Goal: Information Seeking & Learning: Learn about a topic

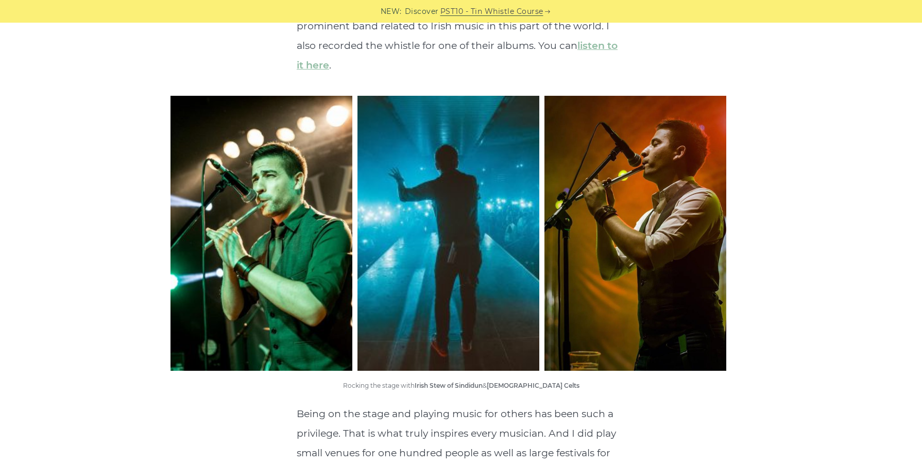
scroll to position [3373, 0]
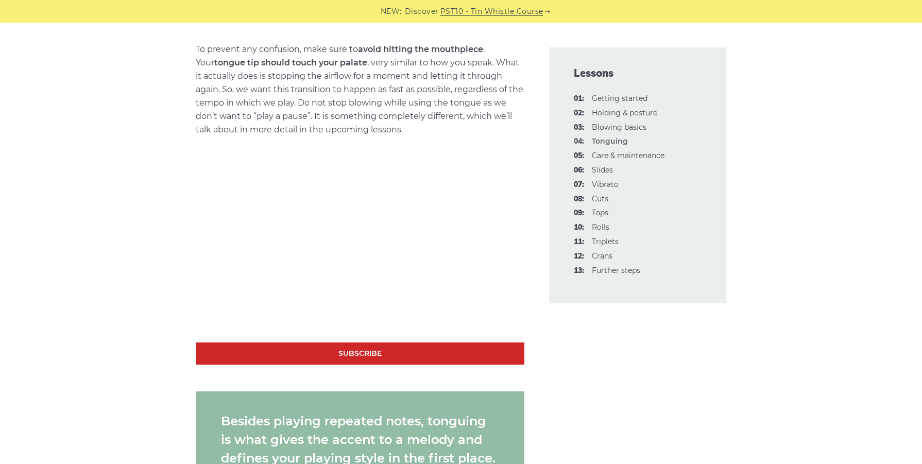
scroll to position [669, 0]
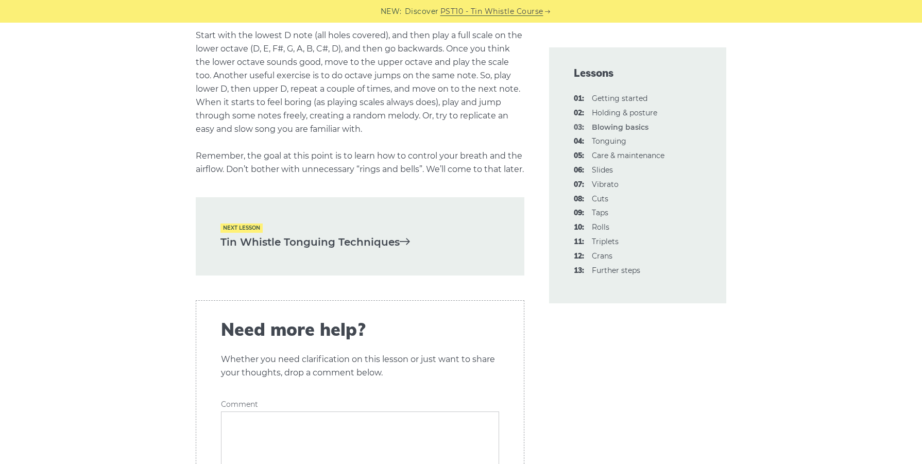
click at [299, 251] on link "Tin Whistle Tonguing Techniques" at bounding box center [359, 242] width 279 height 17
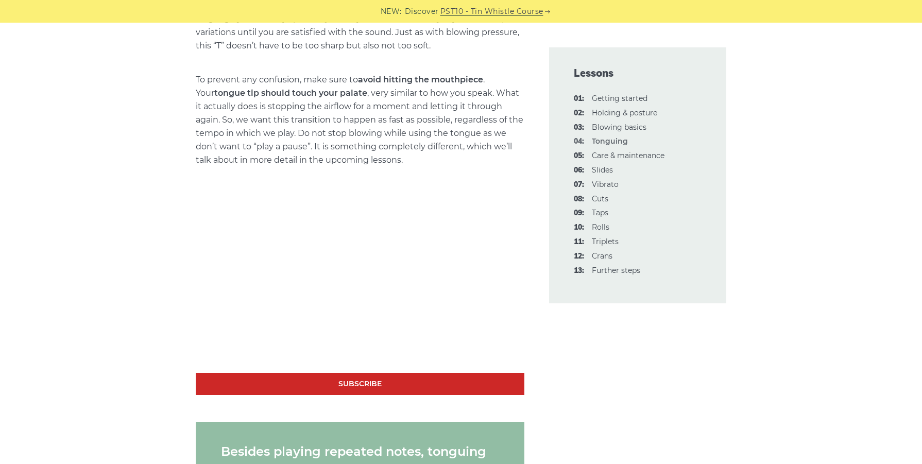
scroll to position [772, 0]
